Goal: Find specific page/section: Find specific page/section

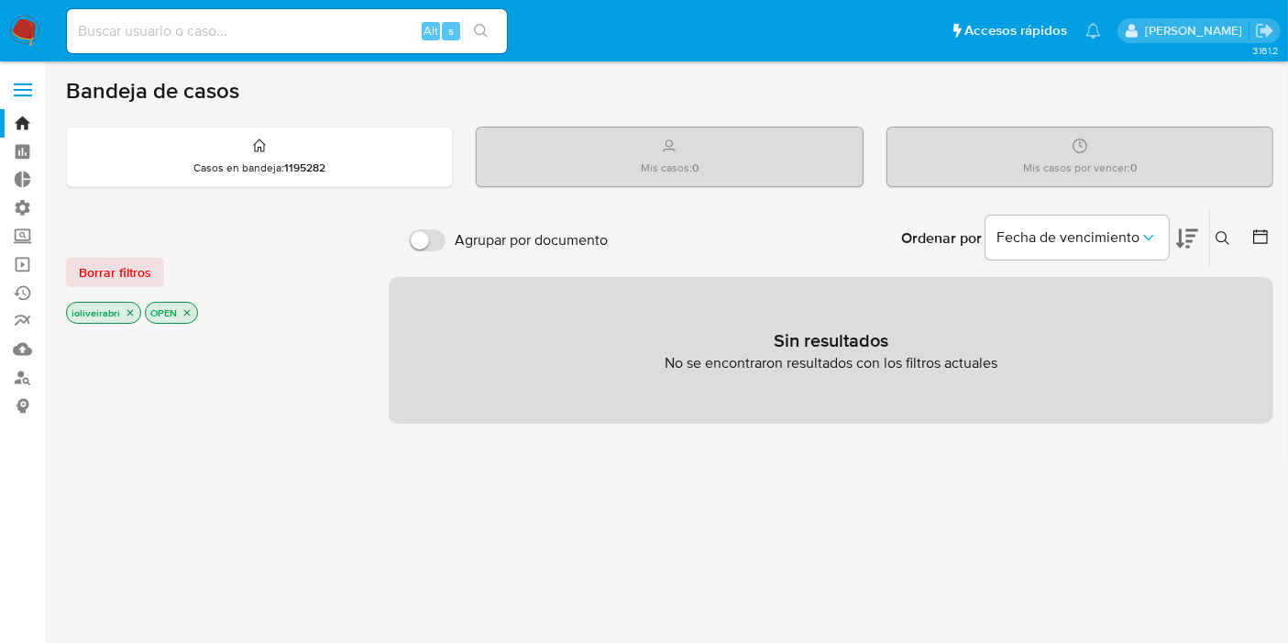
click at [37, 25] on img at bounding box center [24, 31] width 31 height 31
click at [425, 226] on label "Agrupar por documento" at bounding box center [508, 240] width 217 height 40
click at [425, 229] on input "Agrupar por documento" at bounding box center [427, 240] width 37 height 22
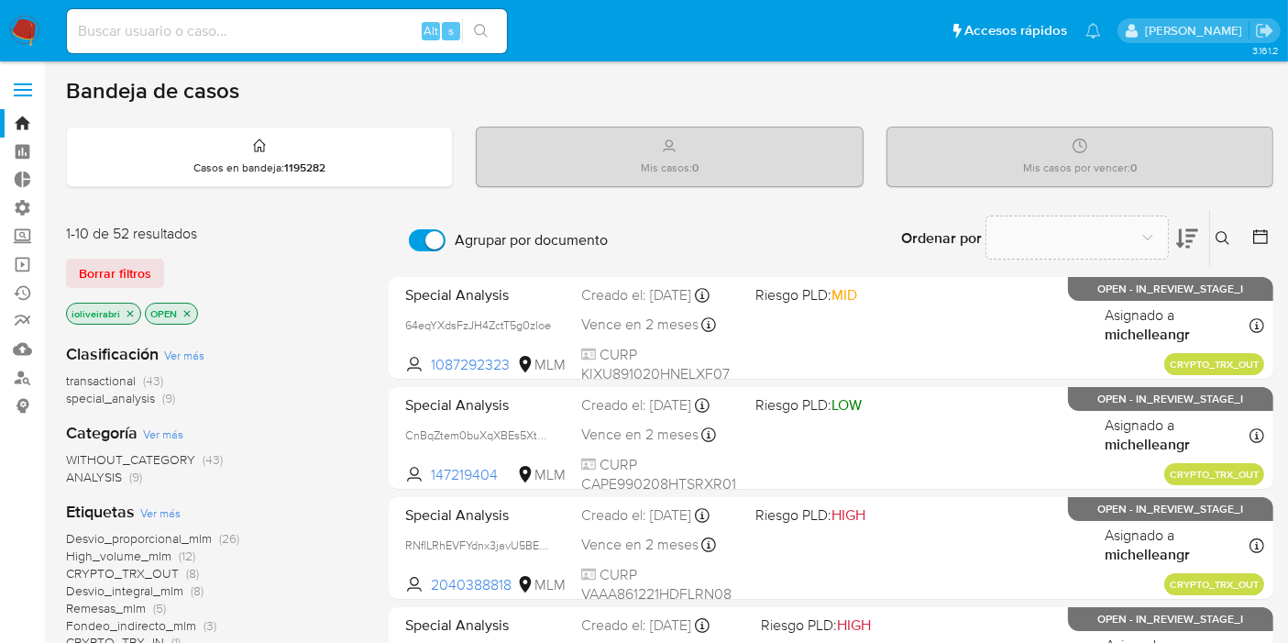
click at [427, 231] on input "Agrupar por documento" at bounding box center [427, 240] width 37 height 22
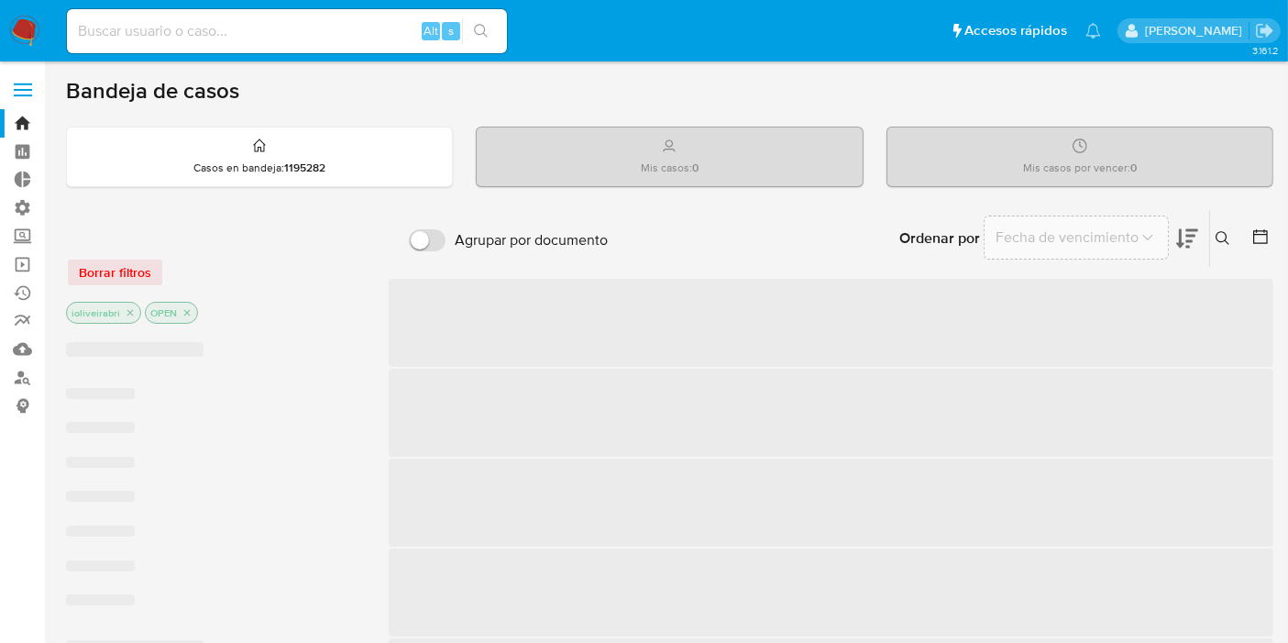
click at [427, 231] on input "Agrupar por documento" at bounding box center [427, 240] width 37 height 22
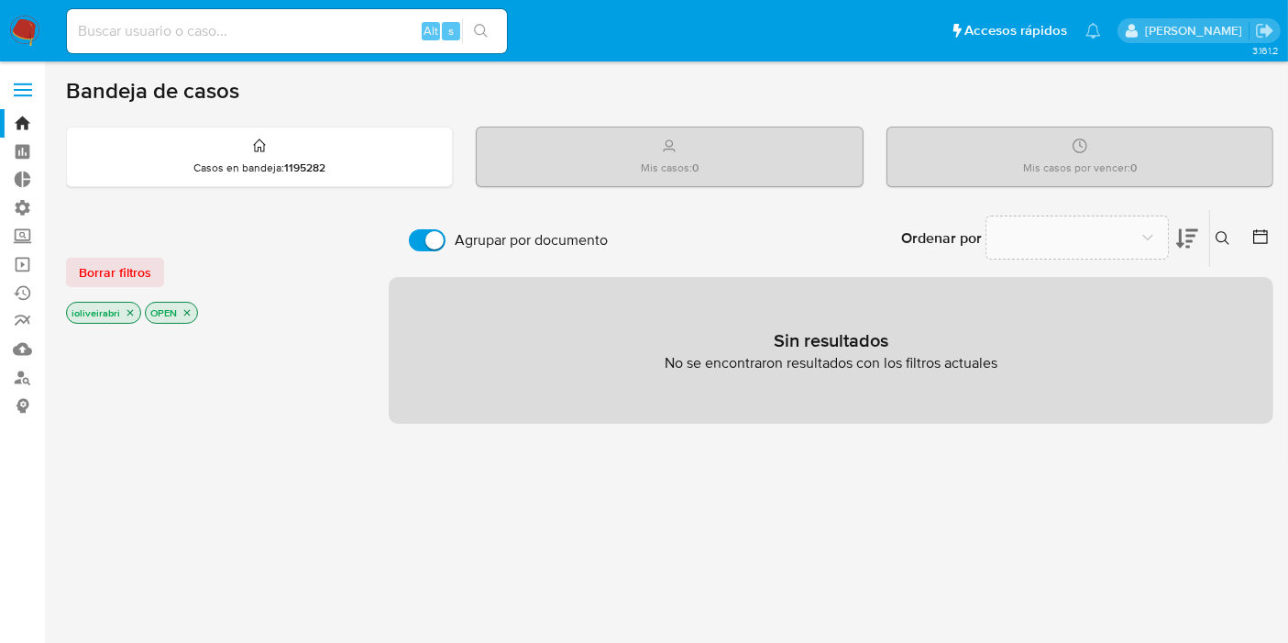
click at [425, 248] on input "Agrupar por documento" at bounding box center [427, 240] width 37 height 22
checkbox input "false"
click at [31, 87] on label at bounding box center [23, 90] width 46 height 39
click at [0, 0] on input "checkbox" at bounding box center [0, 0] width 0 height 0
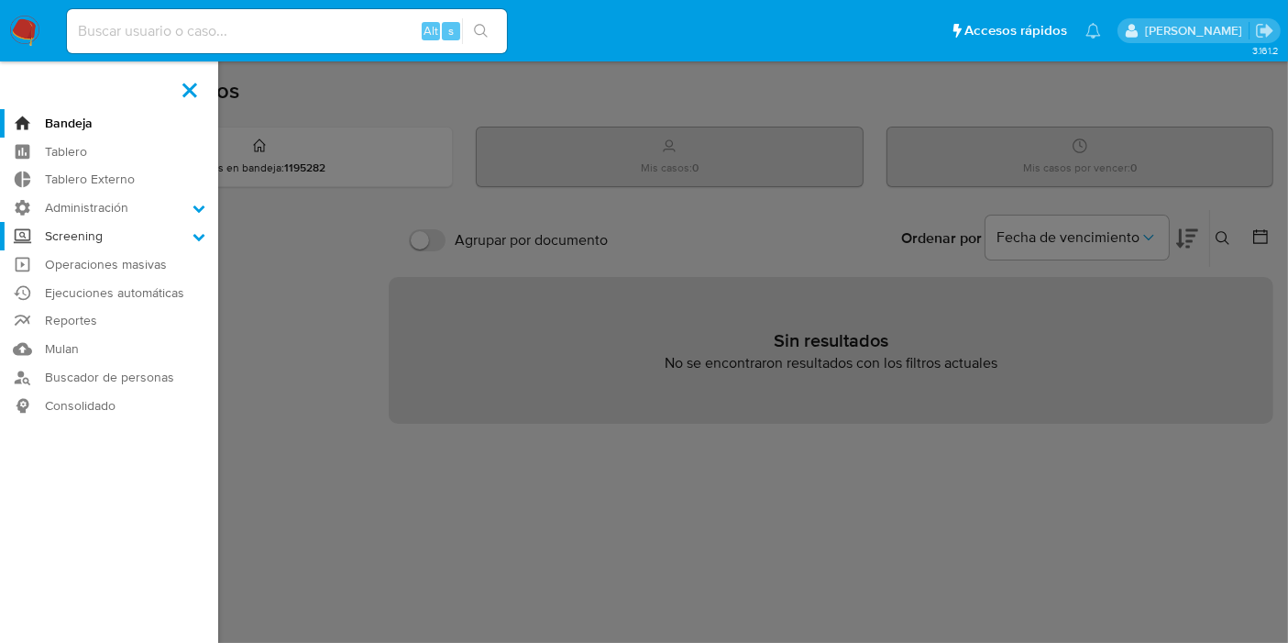
click at [94, 239] on label "Screening" at bounding box center [109, 236] width 218 height 28
click at [0, 0] on input "Screening" at bounding box center [0, 0] width 0 height 0
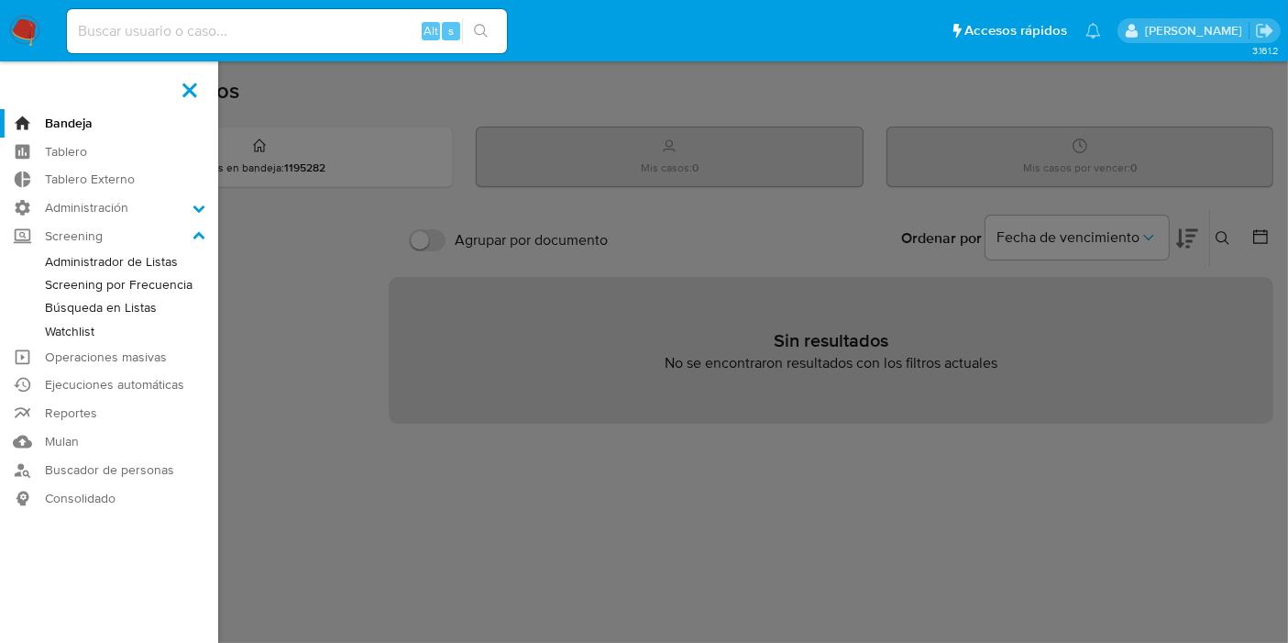
click at [138, 284] on link "Screening por Frecuencia" at bounding box center [109, 284] width 218 height 23
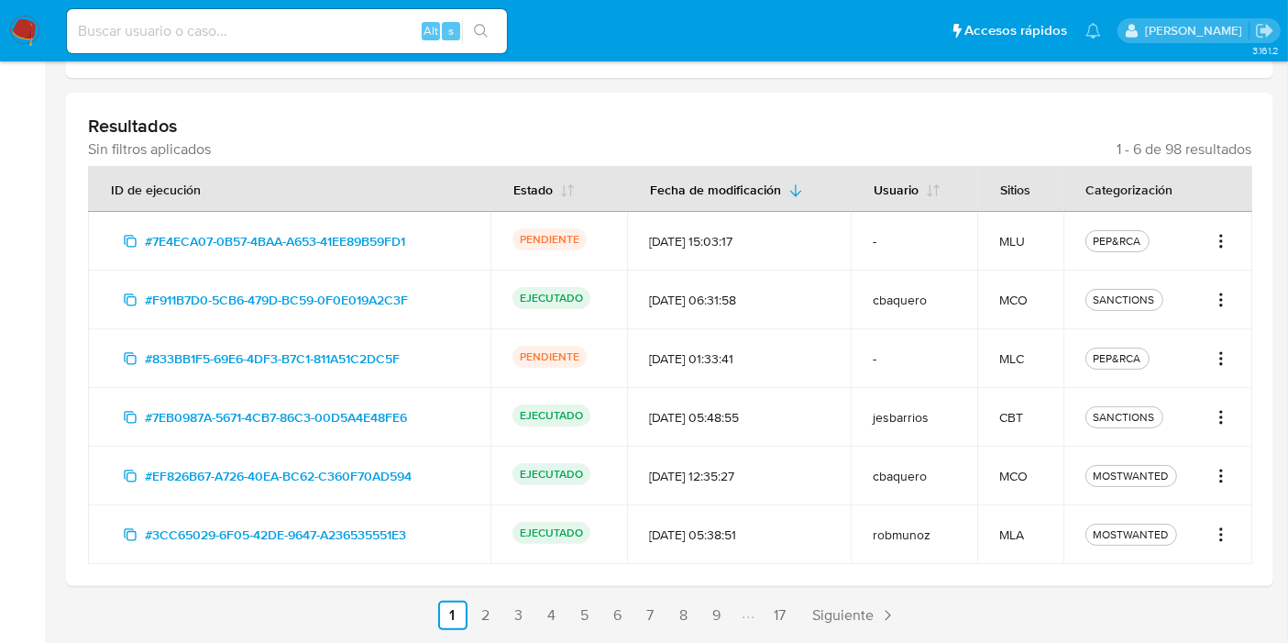
scroll to position [407, 0]
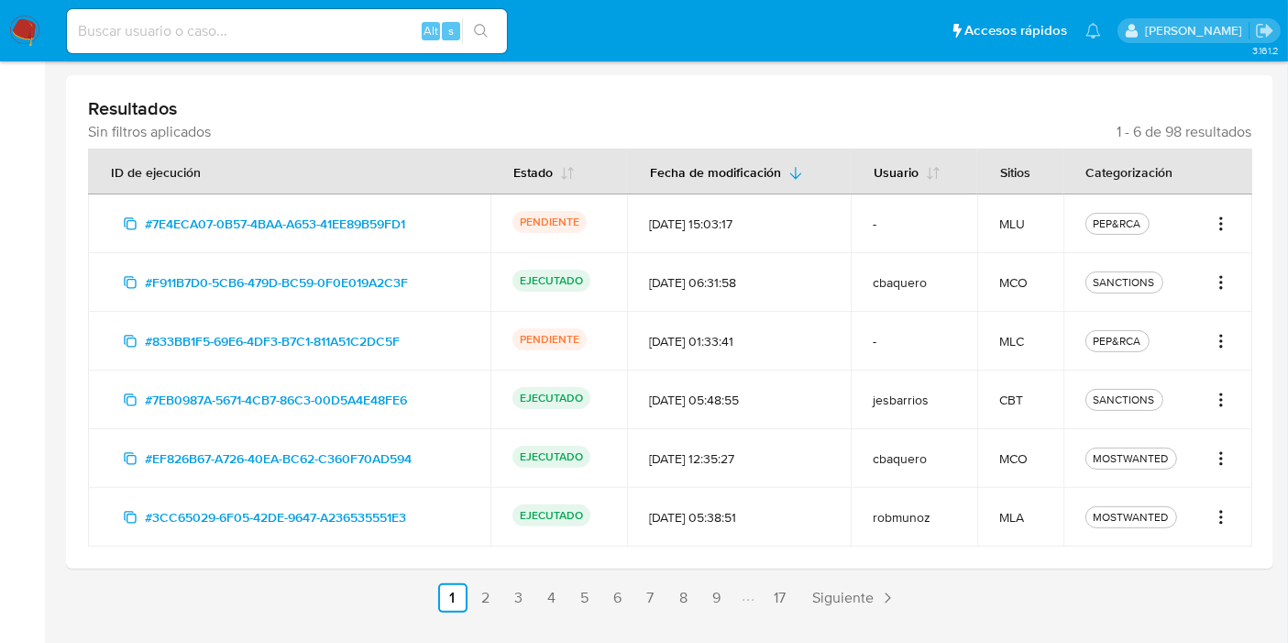
drag, startPoint x: 516, startPoint y: 223, endPoint x: 618, endPoint y: 226, distance: 101.8
click at [618, 226] on td "PENDIENTE" at bounding box center [559, 223] width 137 height 59
click at [597, 223] on div "PENDIENTE" at bounding box center [559, 224] width 93 height 26
